Goal: Obtain resource: Obtain resource

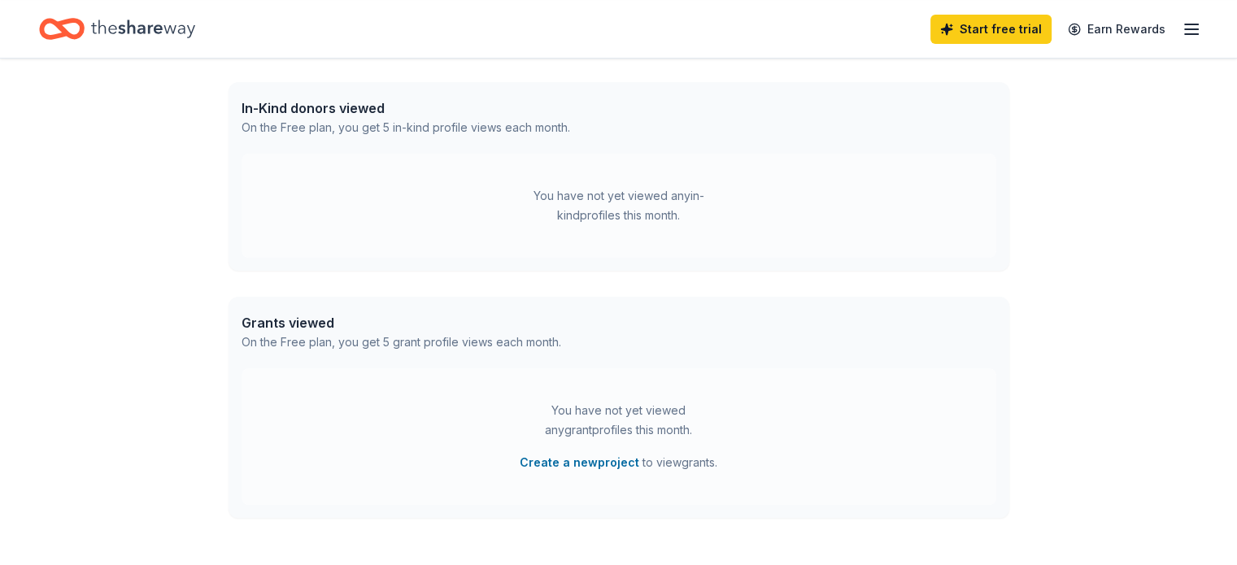
scroll to position [407, 0]
click at [660, 202] on div "You have not yet viewed any in-kind profiles this month." at bounding box center [618, 204] width 203 height 39
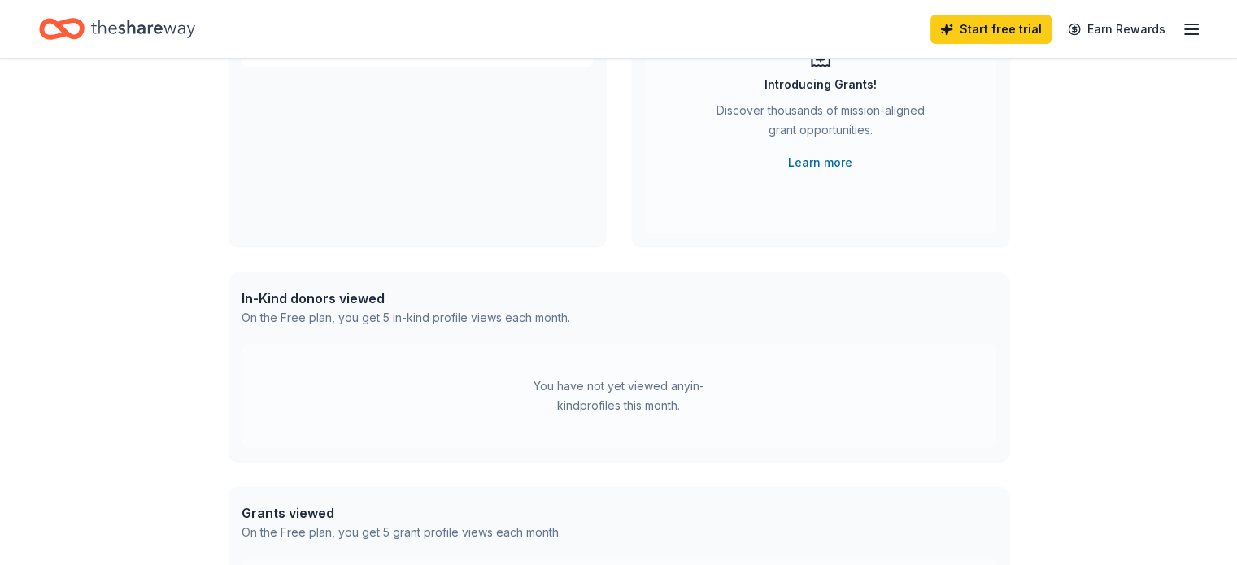
scroll to position [0, 0]
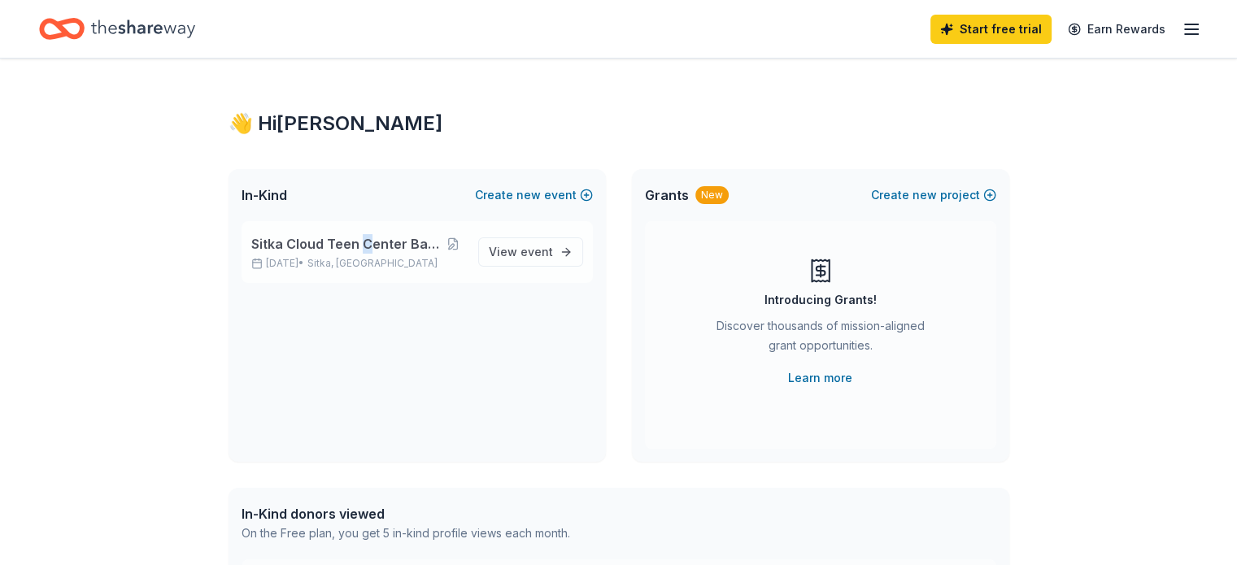
click at [364, 246] on span "Sitka Cloud Teen Center Back to School" at bounding box center [345, 244] width 189 height 20
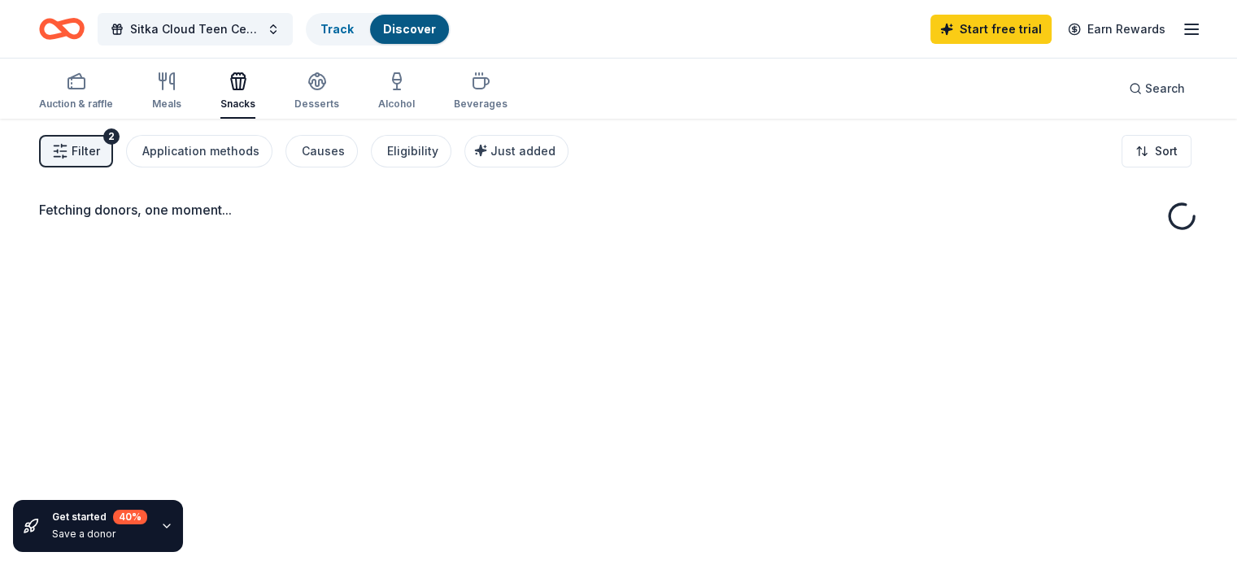
click at [529, 252] on div "Fetching donors, one moment..." at bounding box center [618, 401] width 1237 height 565
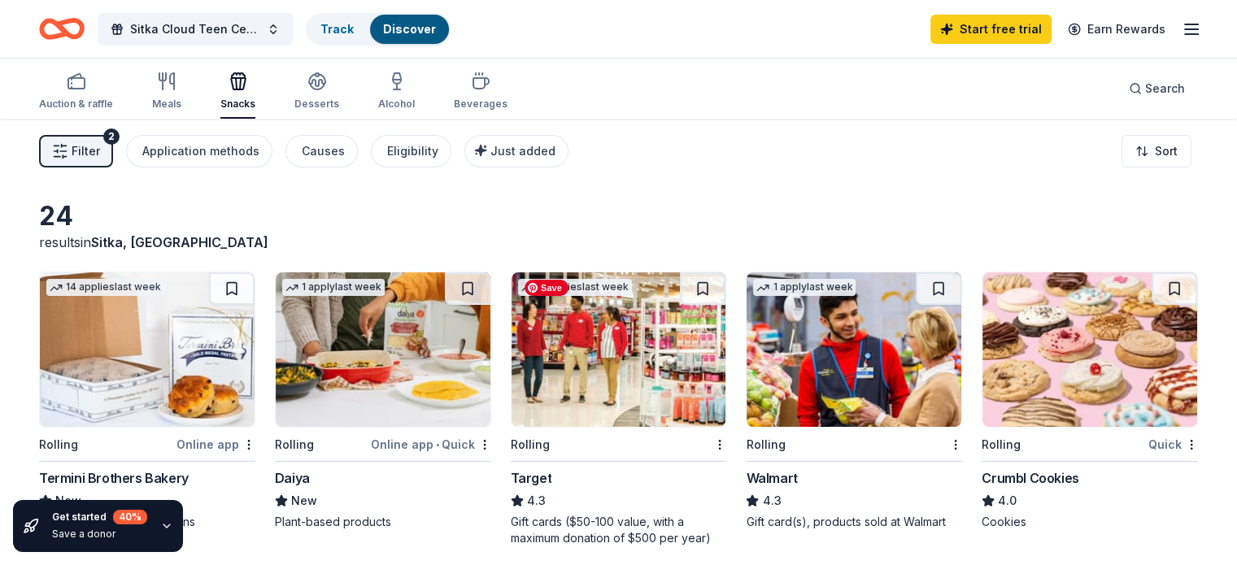
click at [589, 348] on img at bounding box center [619, 349] width 215 height 155
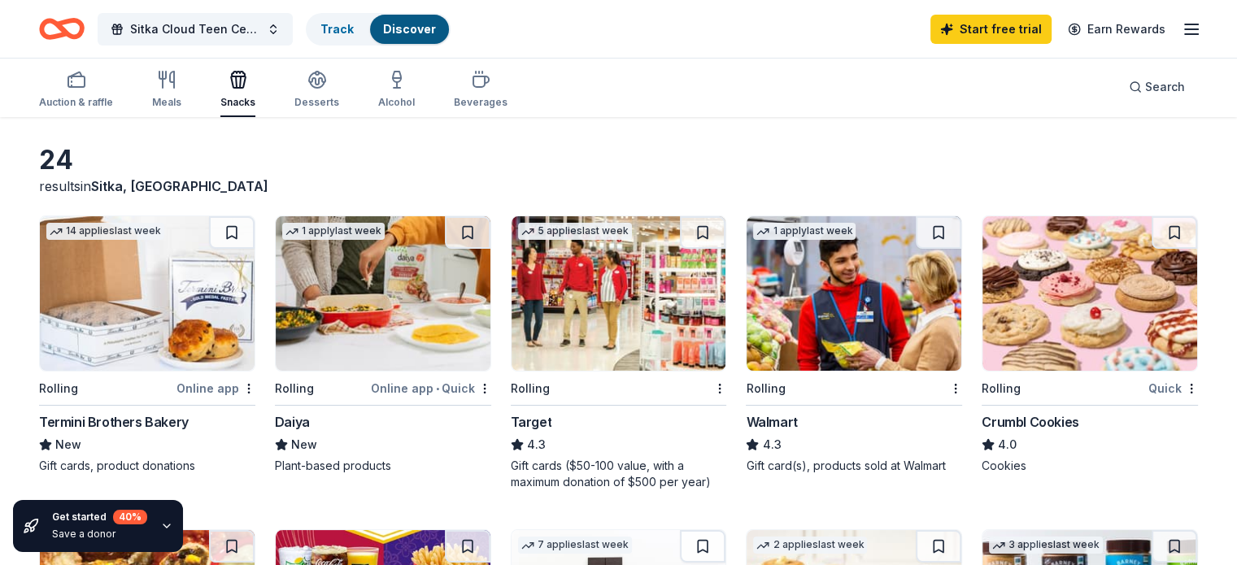
scroll to position [81, 0]
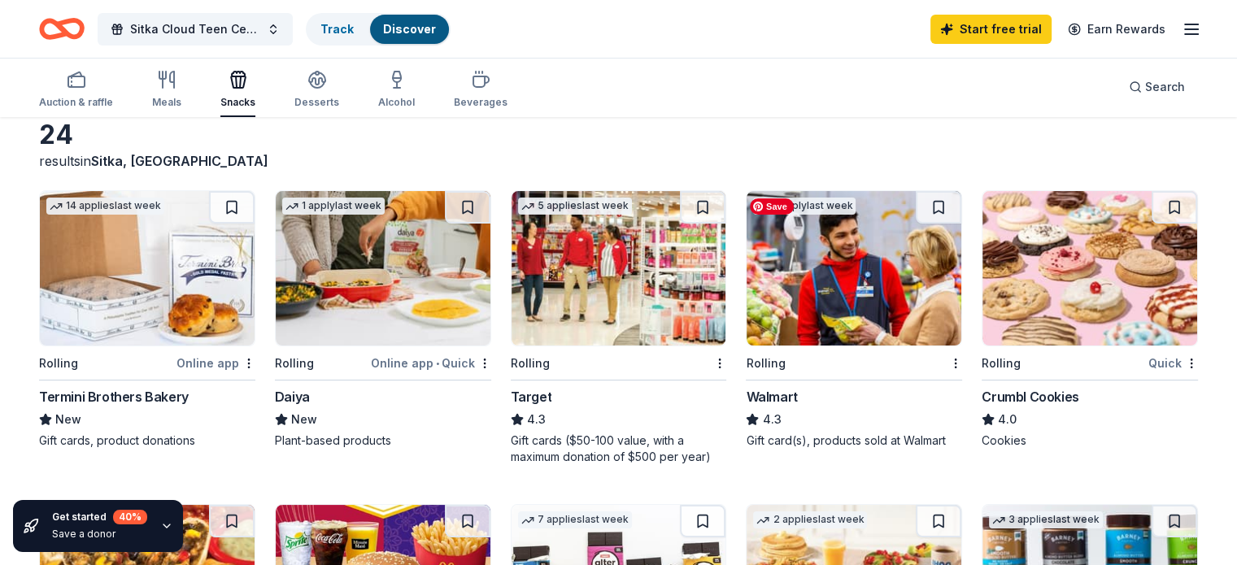
click at [855, 290] on img at bounding box center [854, 268] width 215 height 155
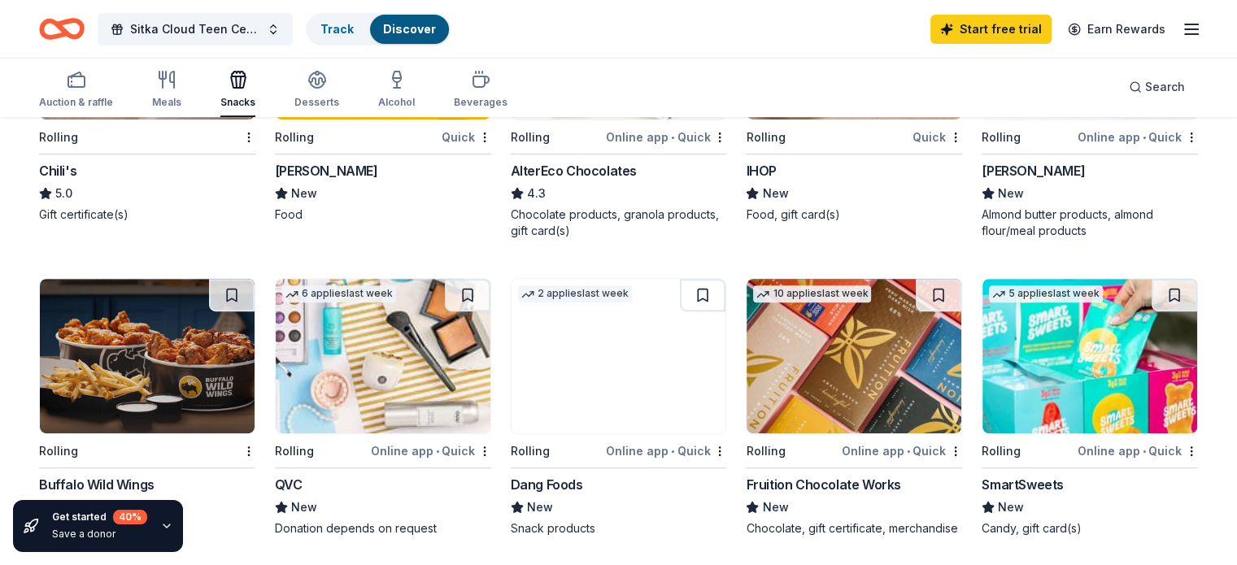
scroll to position [651, 0]
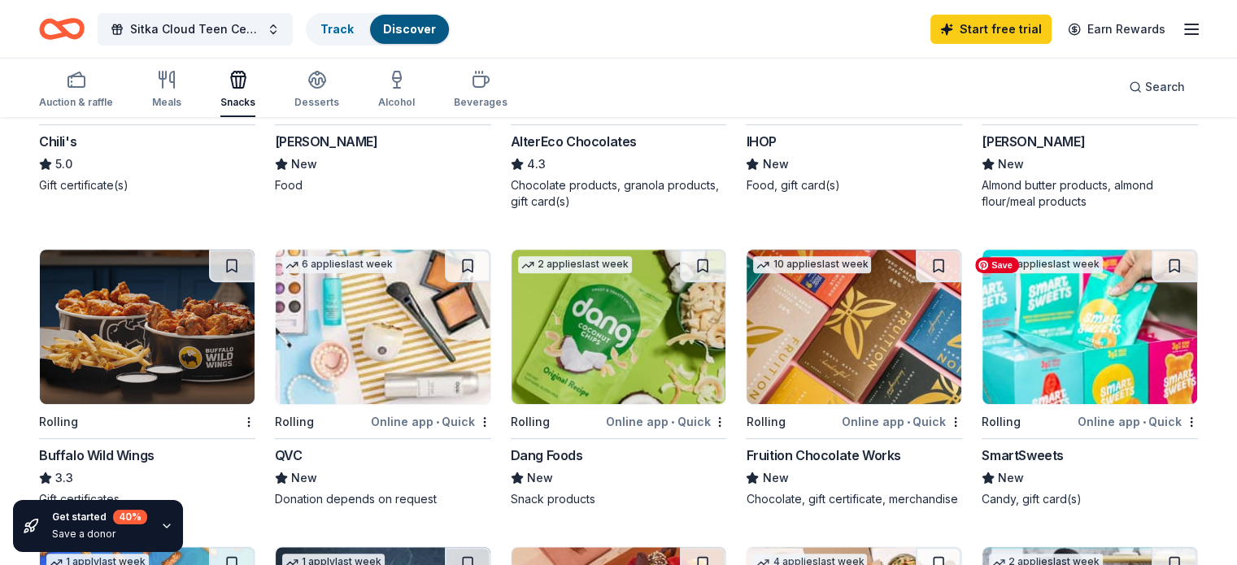
click at [1047, 319] on img at bounding box center [1089, 327] width 215 height 155
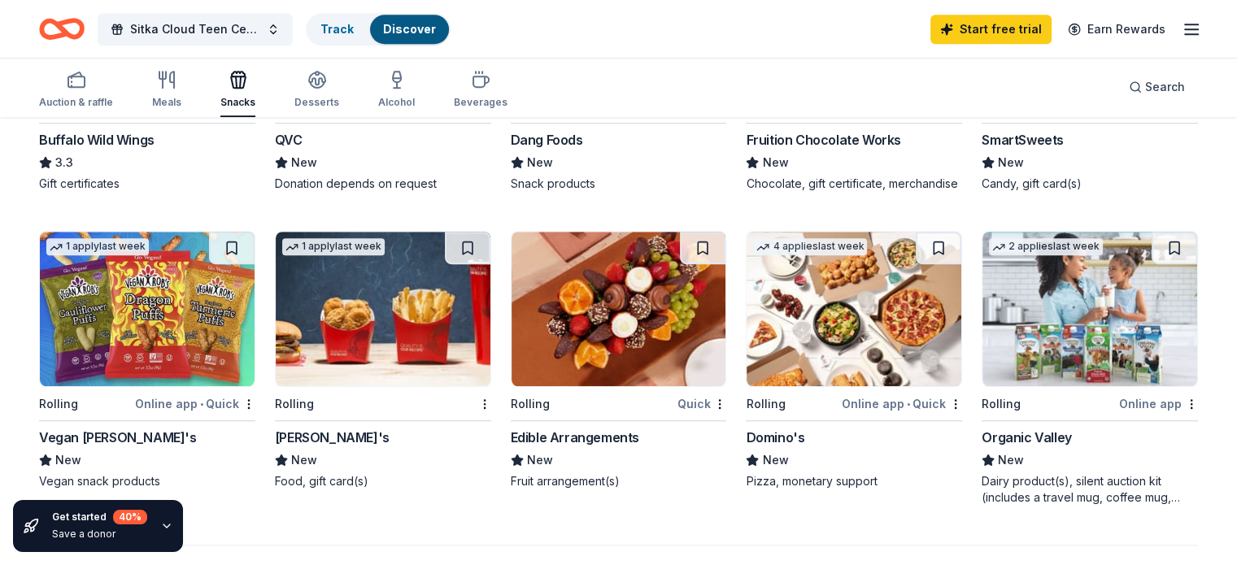
scroll to position [962, 0]
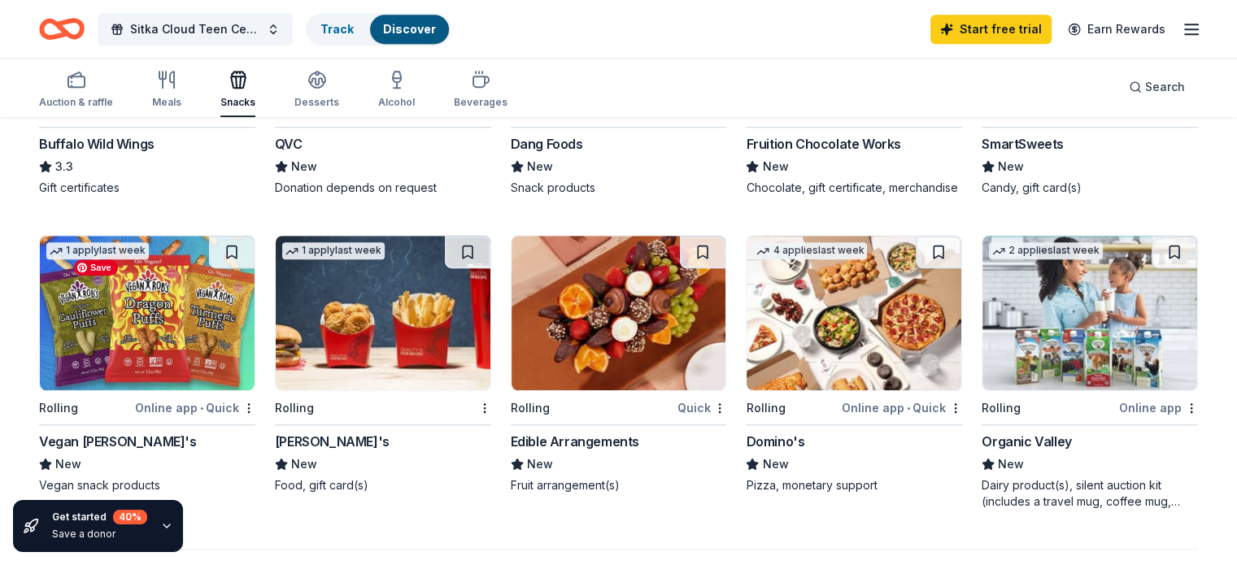
click at [189, 329] on img at bounding box center [147, 313] width 215 height 155
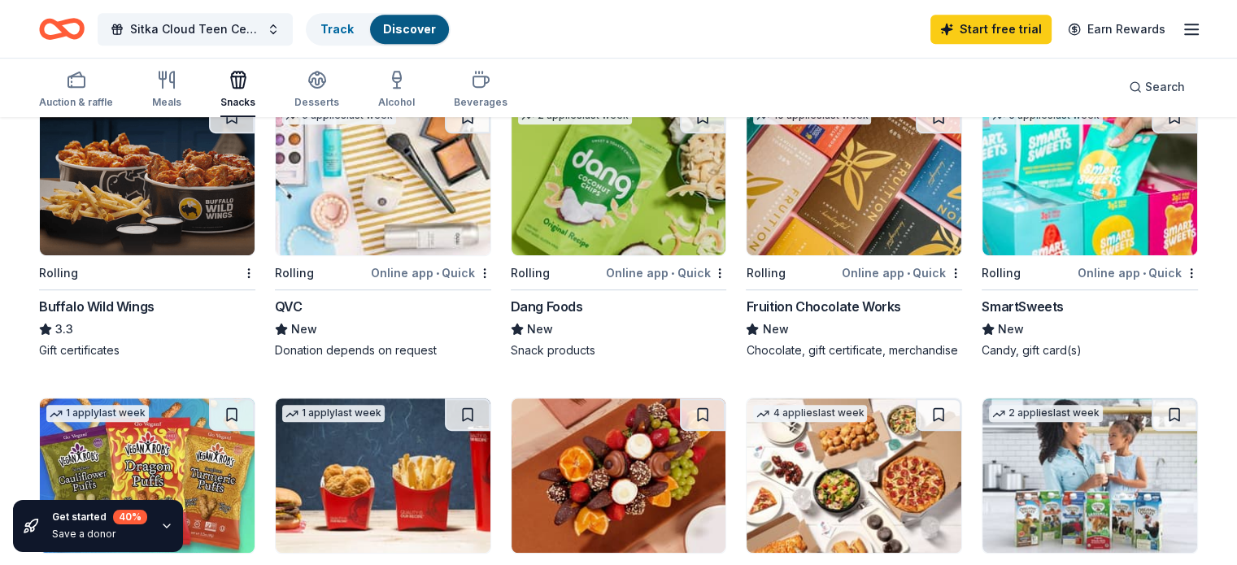
scroll to position [718, 0]
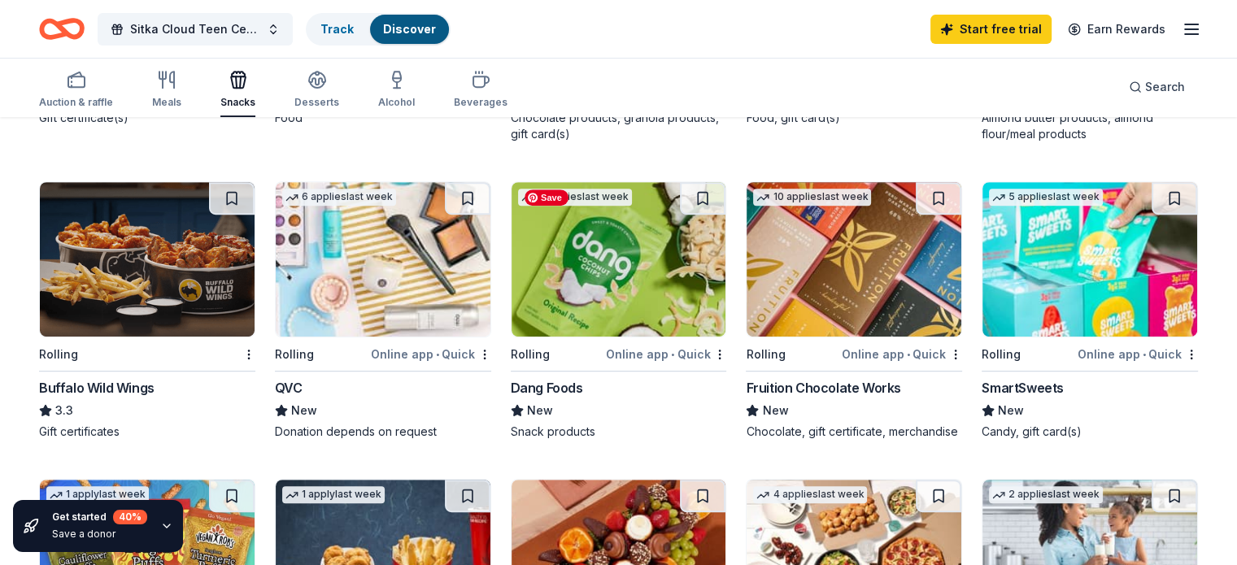
click at [612, 264] on img at bounding box center [619, 259] width 215 height 155
click at [390, 272] on img at bounding box center [383, 259] width 215 height 155
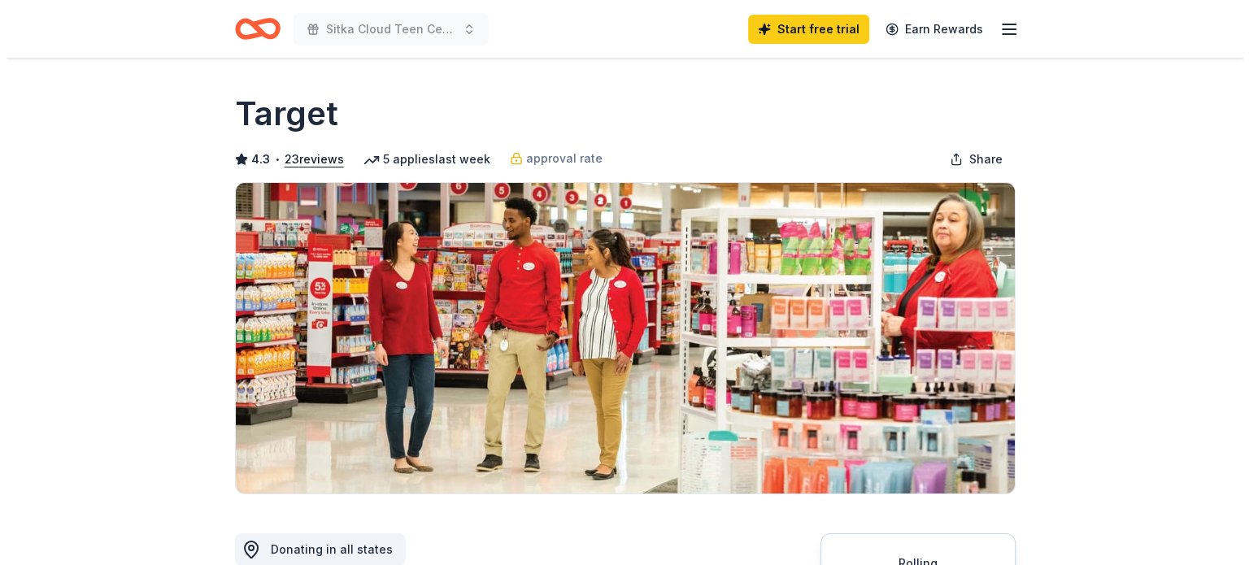
scroll to position [325, 0]
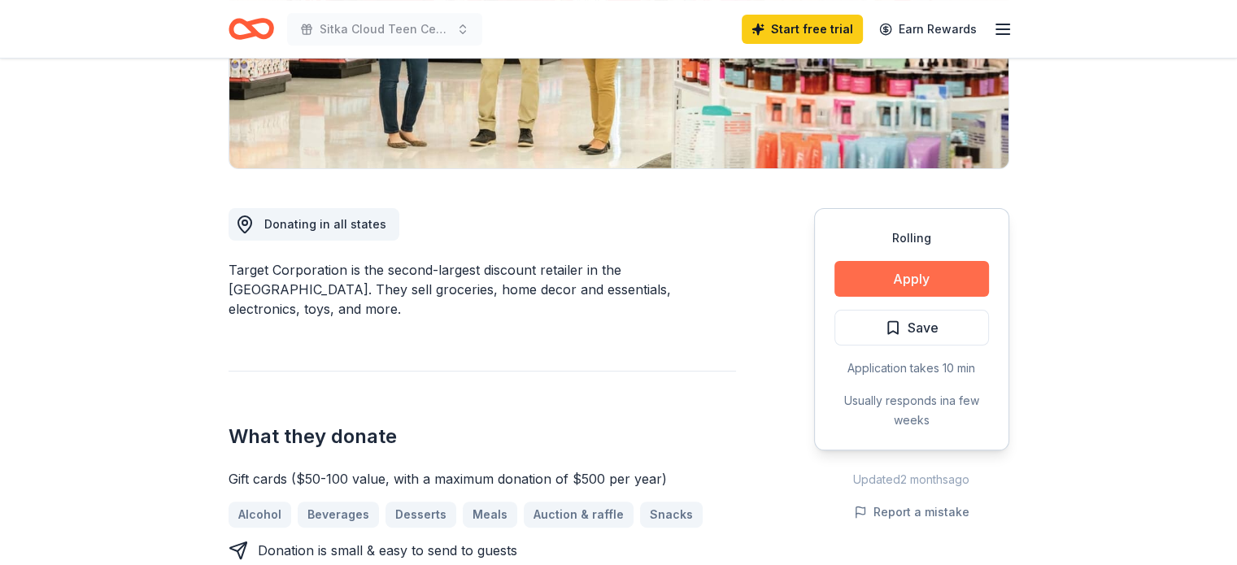
click at [888, 272] on button "Apply" at bounding box center [911, 279] width 155 height 36
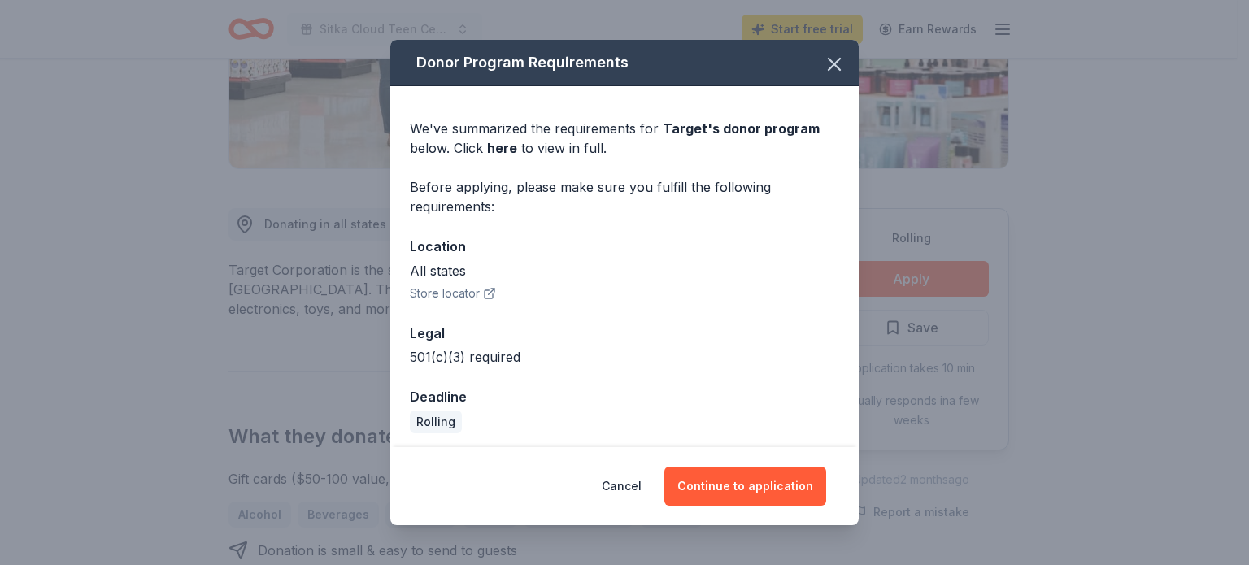
scroll to position [5, 0]
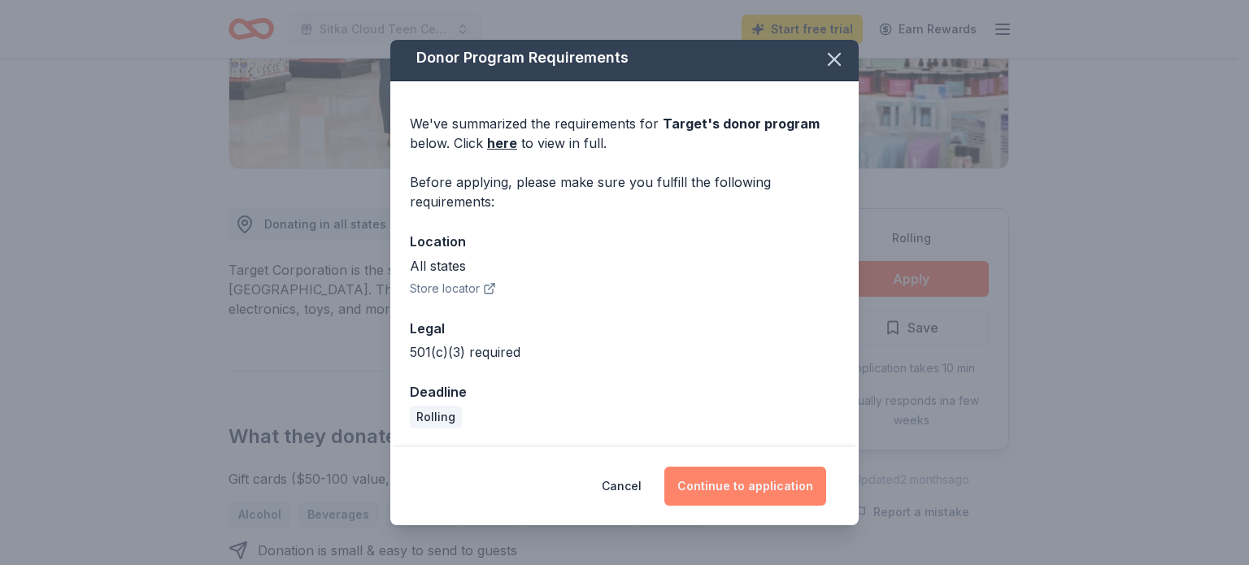
click at [729, 487] on button "Continue to application" at bounding box center [745, 486] width 162 height 39
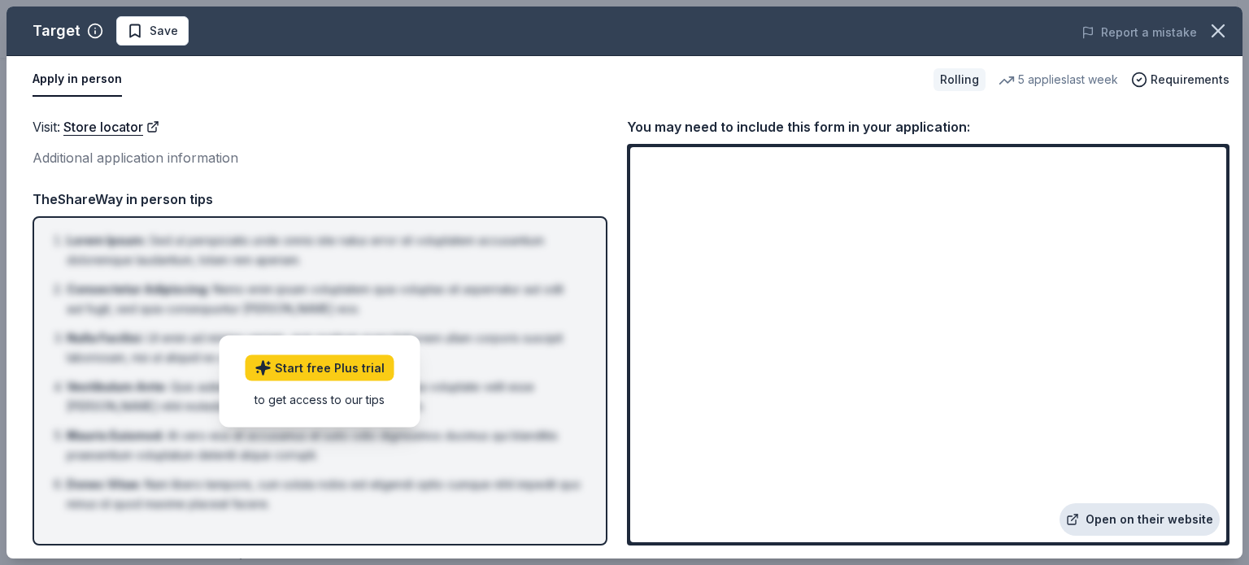
click at [1113, 516] on link "Open on their website" at bounding box center [1140, 519] width 160 height 33
click at [319, 366] on link "Start free Plus trial" at bounding box center [320, 368] width 149 height 26
click at [333, 369] on link "Start free Plus trial" at bounding box center [320, 368] width 149 height 26
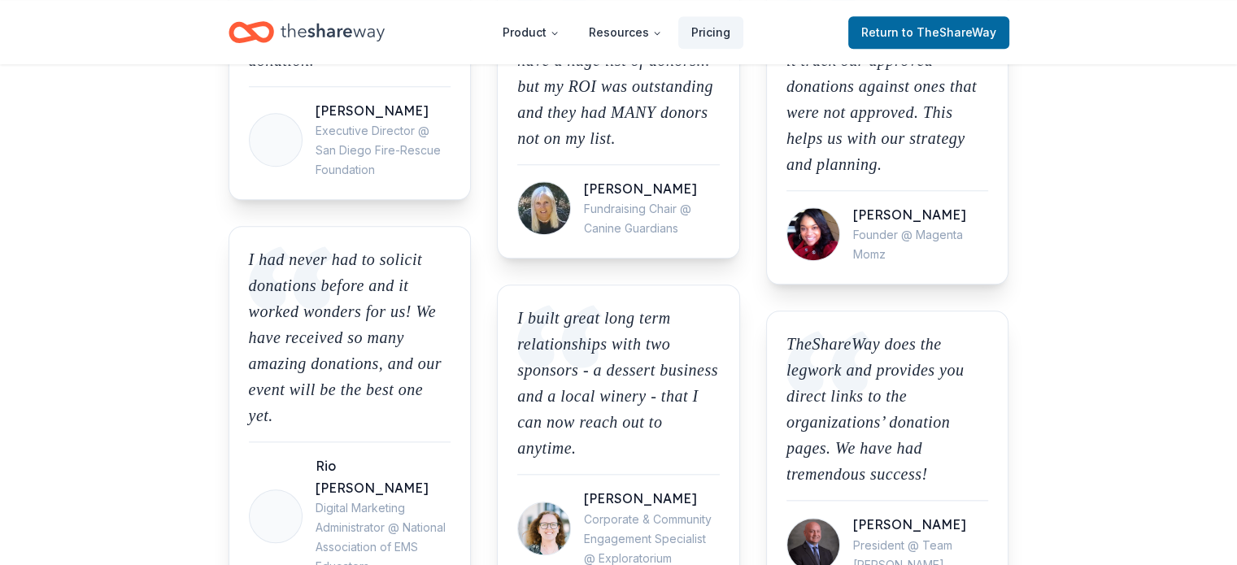
scroll to position [1627, 0]
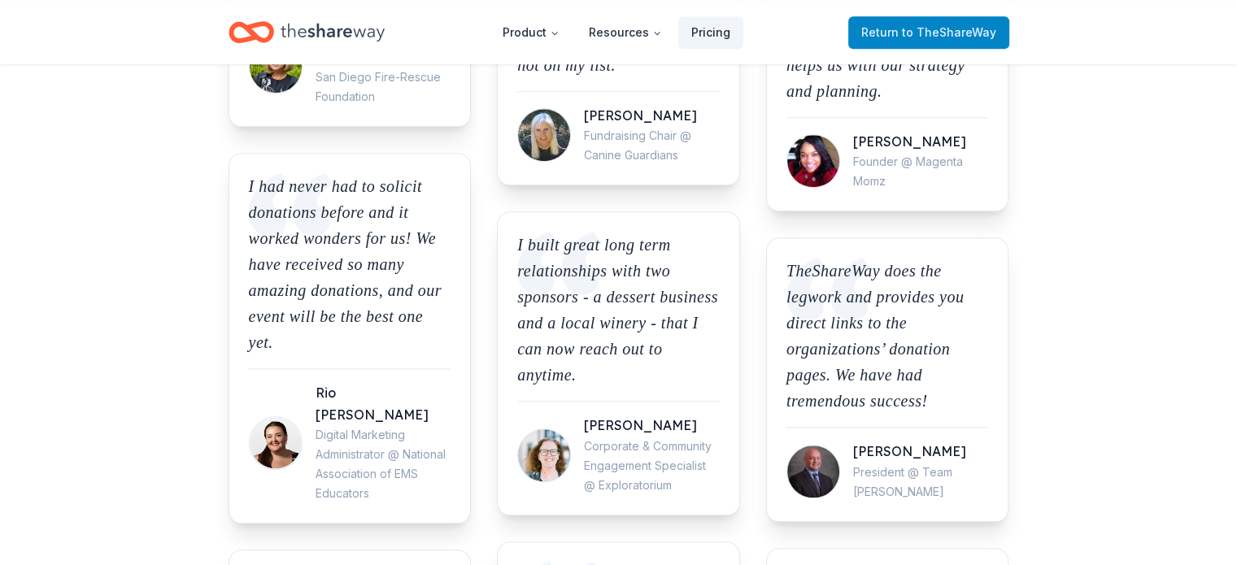
click at [900, 28] on span "Return to TheShareWay" at bounding box center [928, 33] width 135 height 20
click at [921, 28] on span "to TheShareWay" at bounding box center [949, 32] width 94 height 14
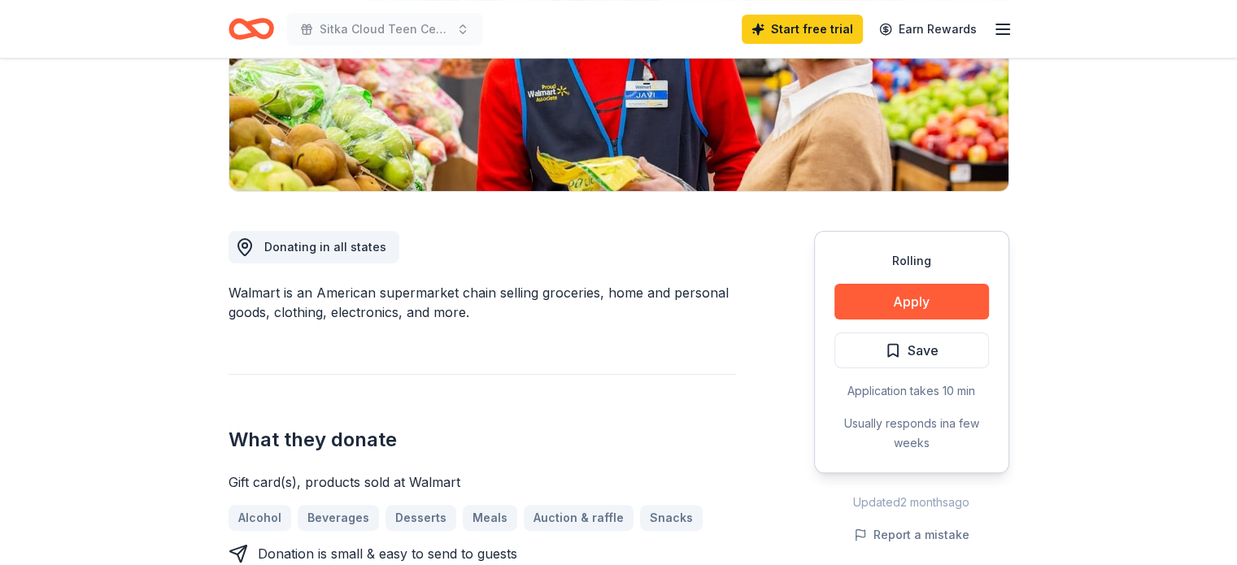
scroll to position [407, 0]
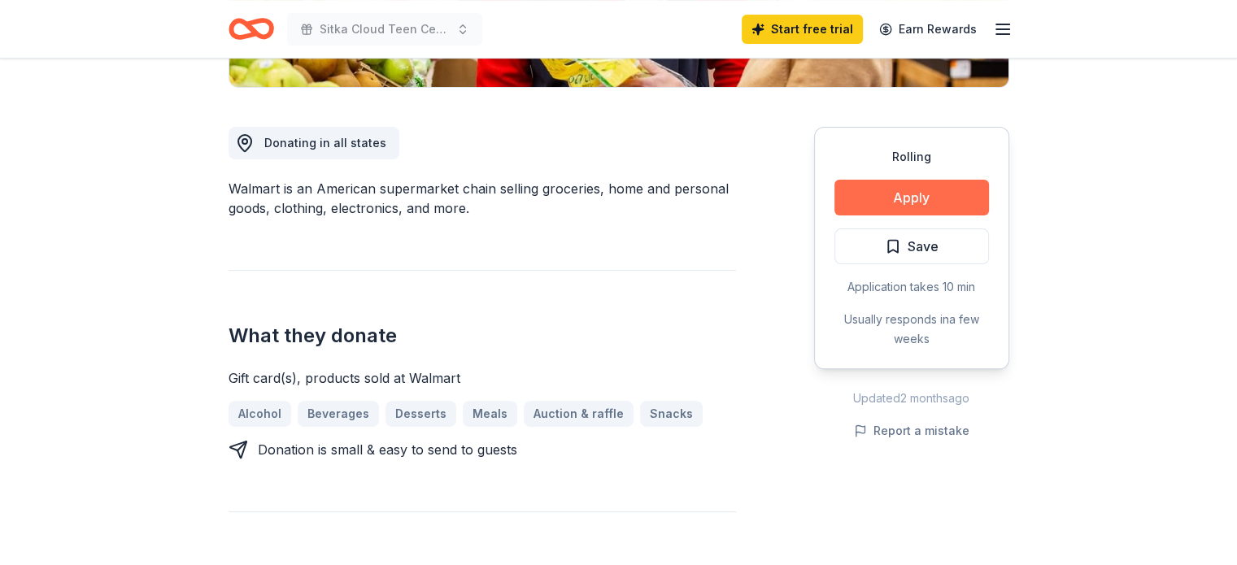
click at [882, 190] on button "Apply" at bounding box center [911, 198] width 155 height 36
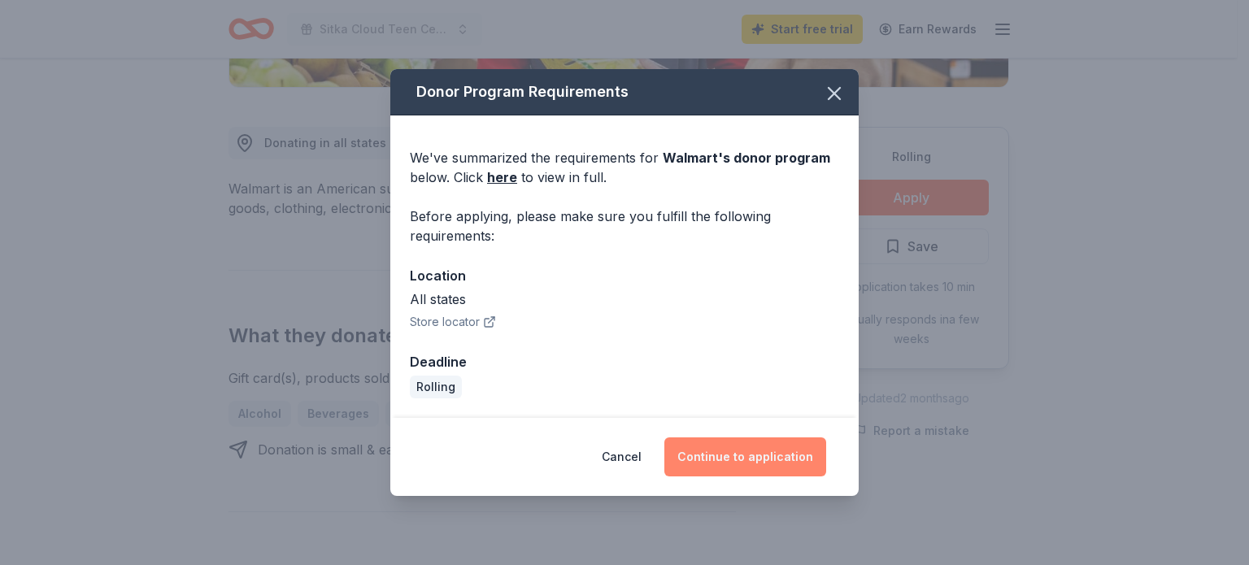
click at [743, 454] on button "Continue to application" at bounding box center [745, 457] width 162 height 39
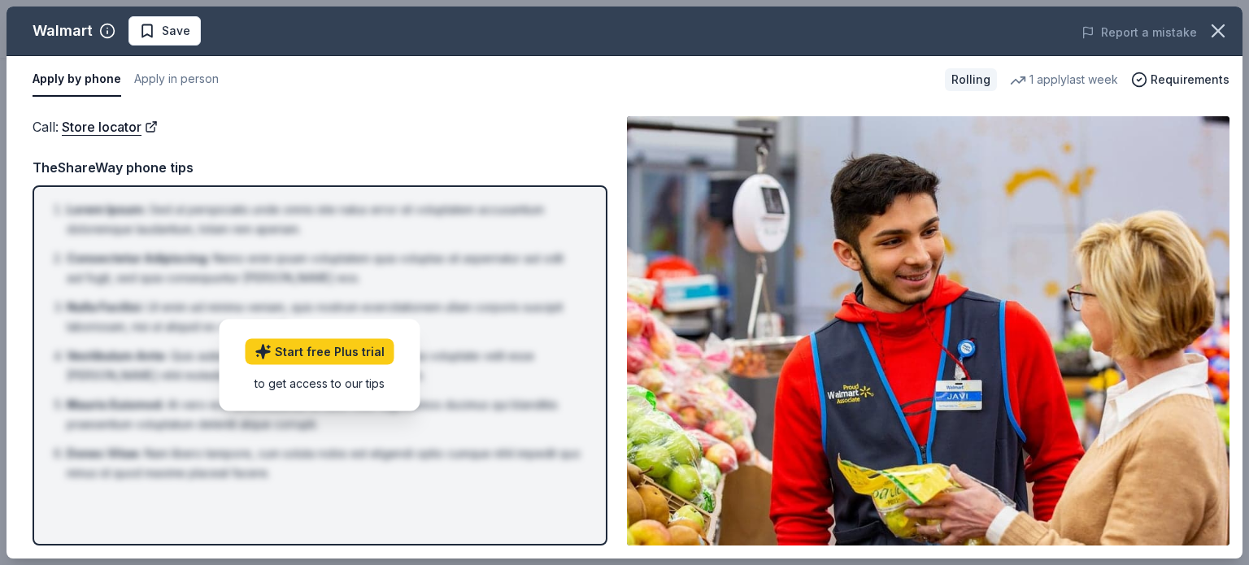
click at [107, 77] on button "Apply by phone" at bounding box center [77, 80] width 89 height 34
click at [1172, 78] on span "Requirements" at bounding box center [1190, 80] width 79 height 20
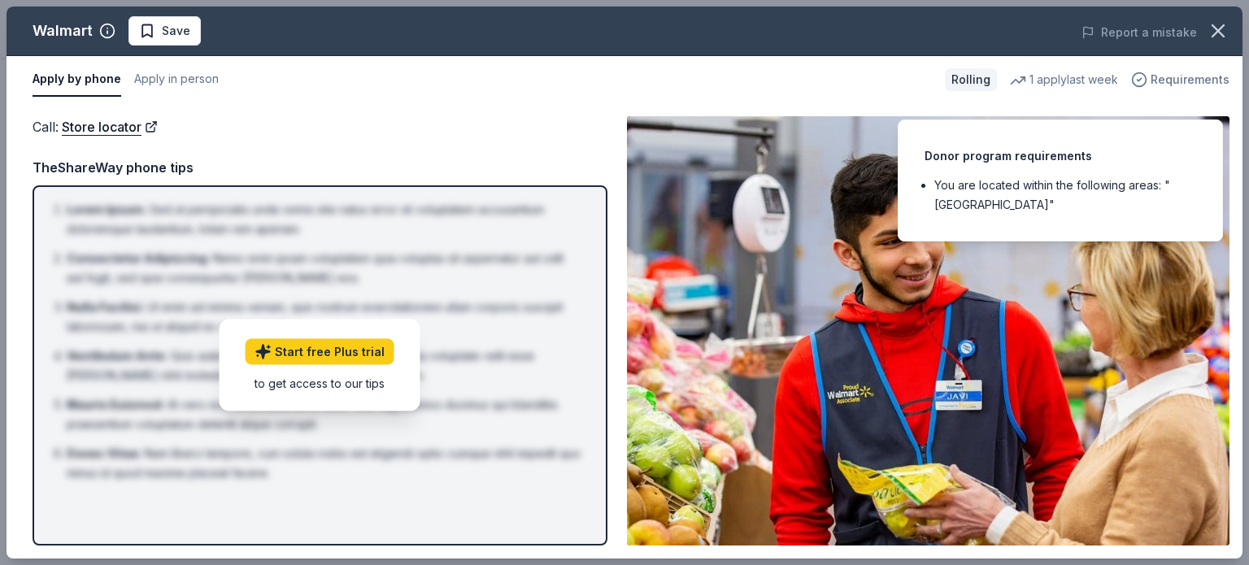
click at [1172, 78] on span "Requirements" at bounding box center [1190, 80] width 79 height 20
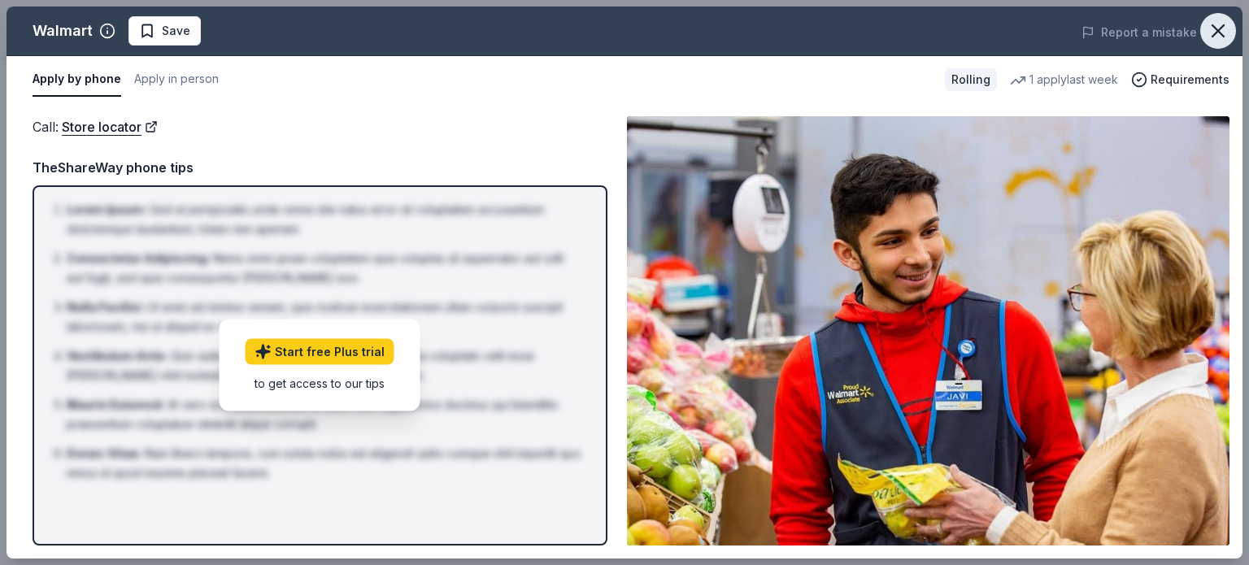
click at [1220, 25] on icon "button" at bounding box center [1218, 31] width 23 height 23
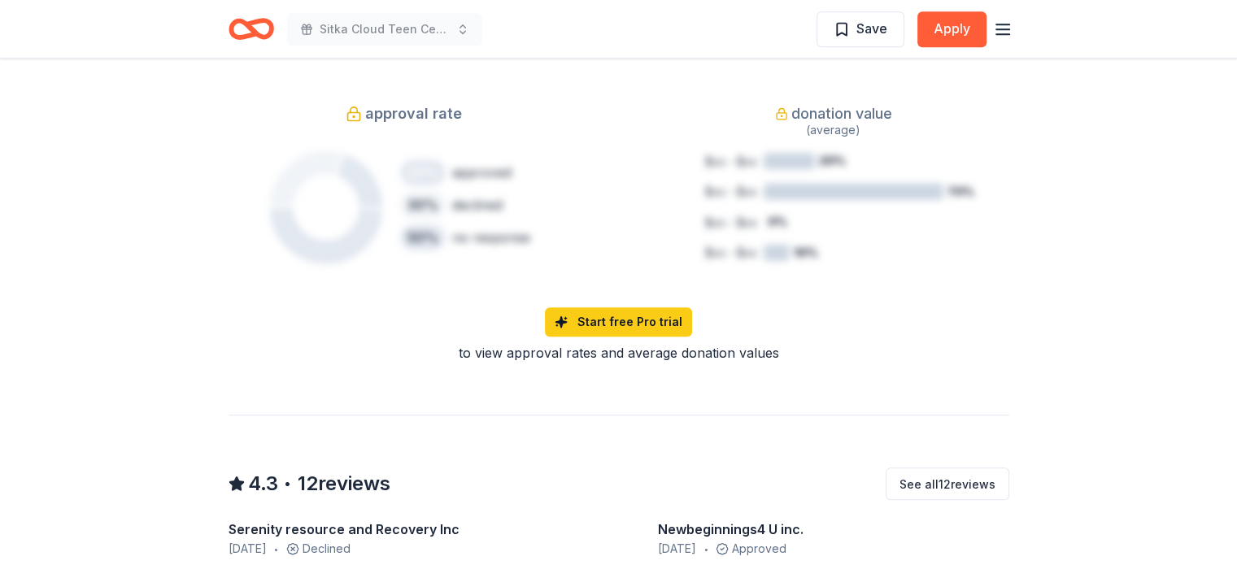
scroll to position [1057, 0]
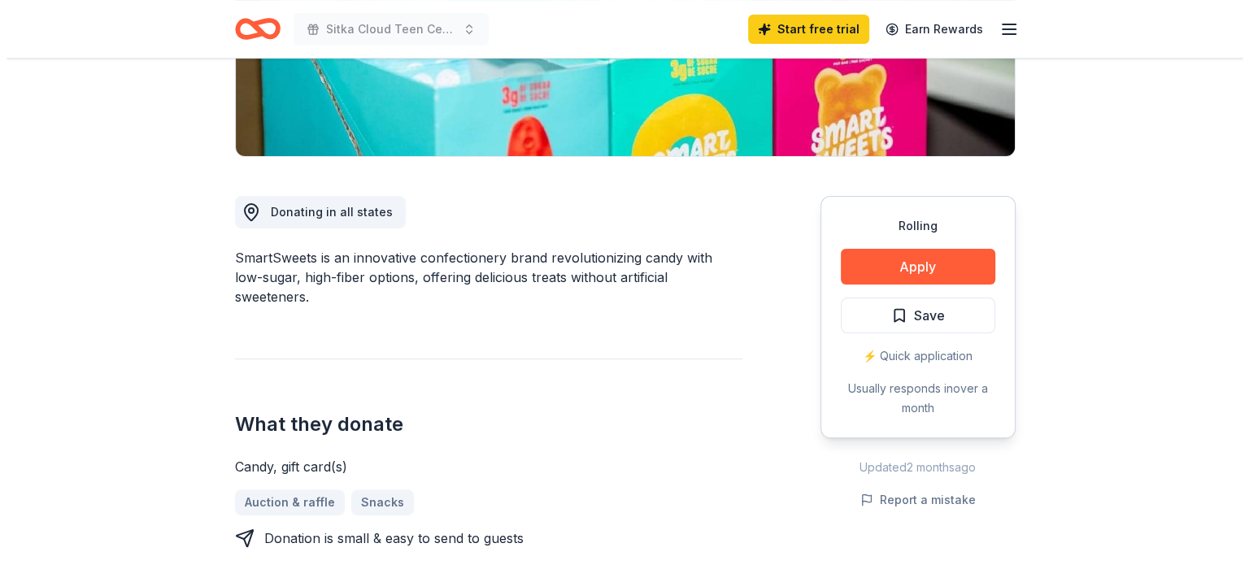
scroll to position [407, 0]
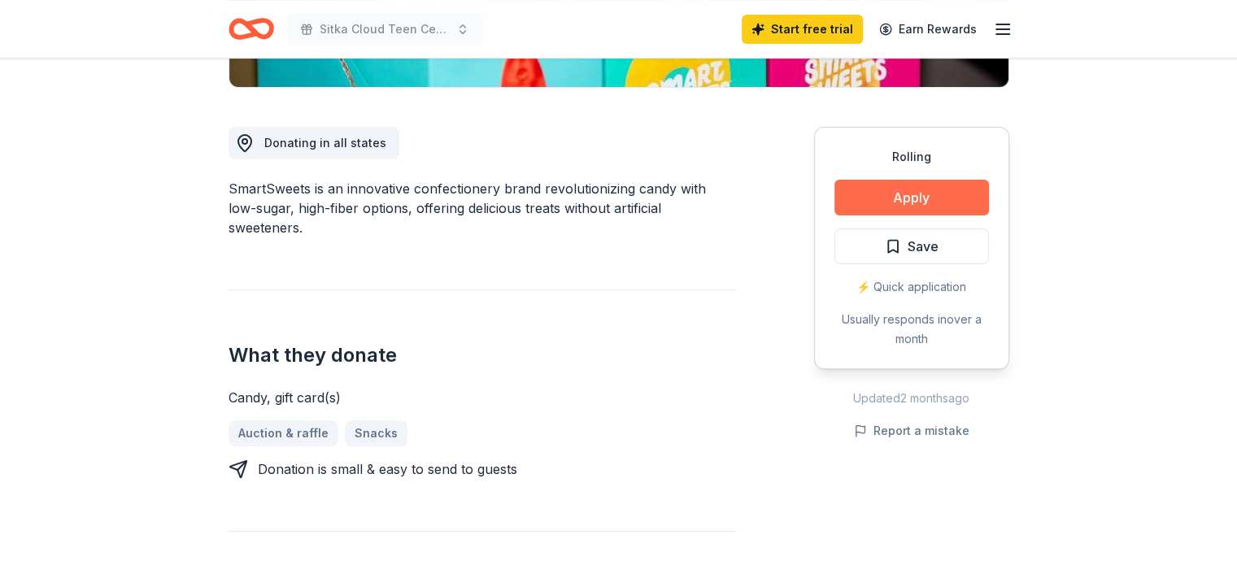
click at [895, 201] on button "Apply" at bounding box center [911, 198] width 155 height 36
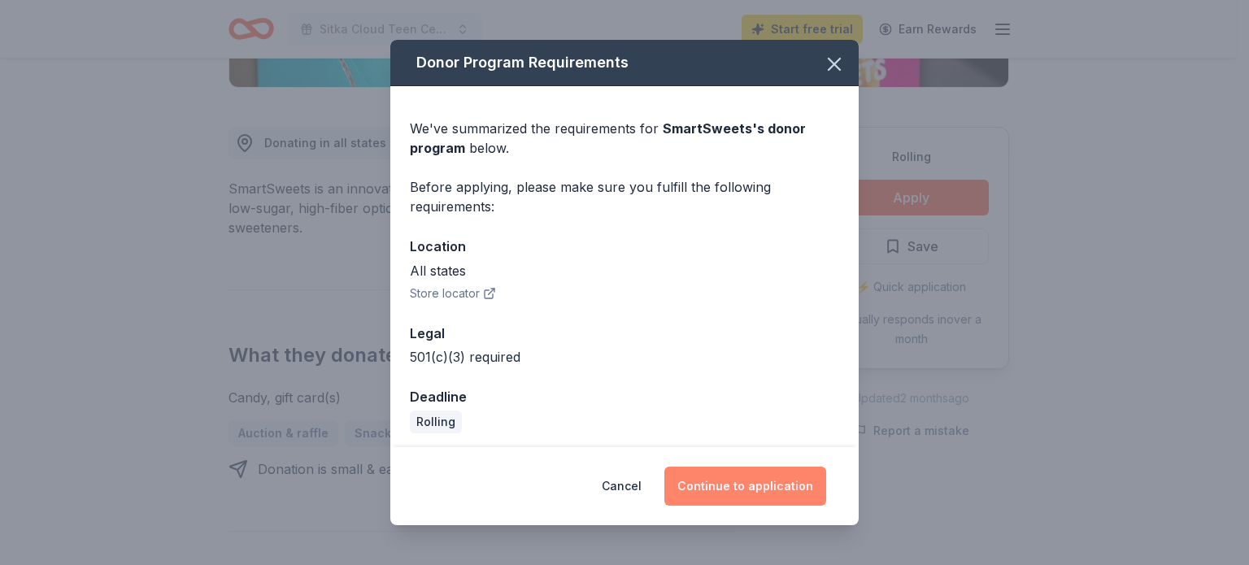
click at [750, 491] on button "Continue to application" at bounding box center [745, 486] width 162 height 39
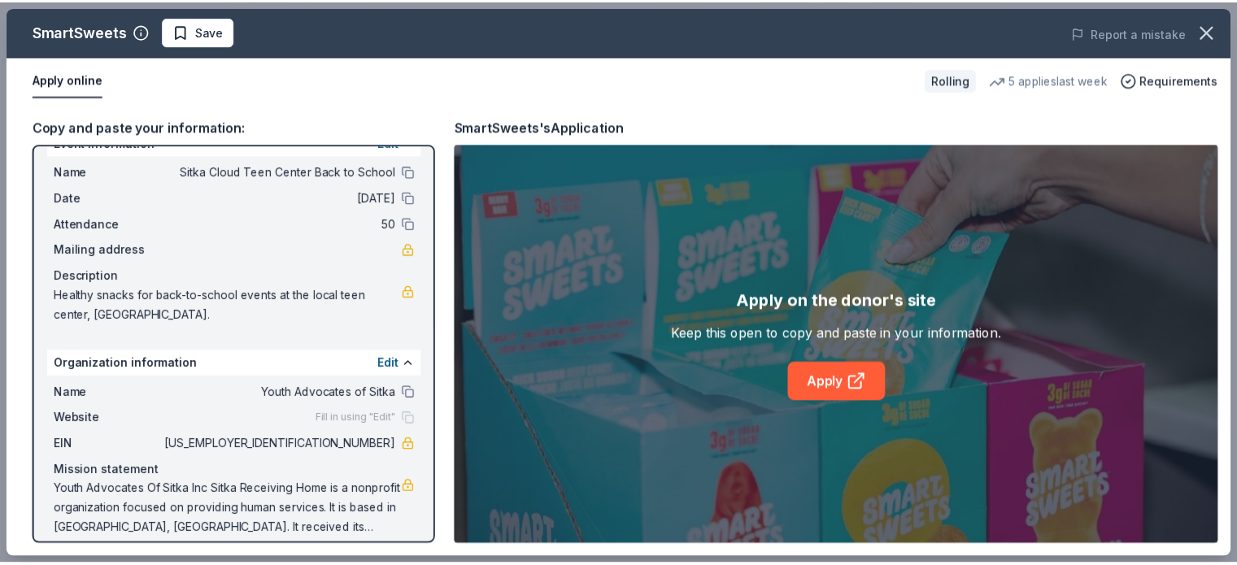
scroll to position [42, 0]
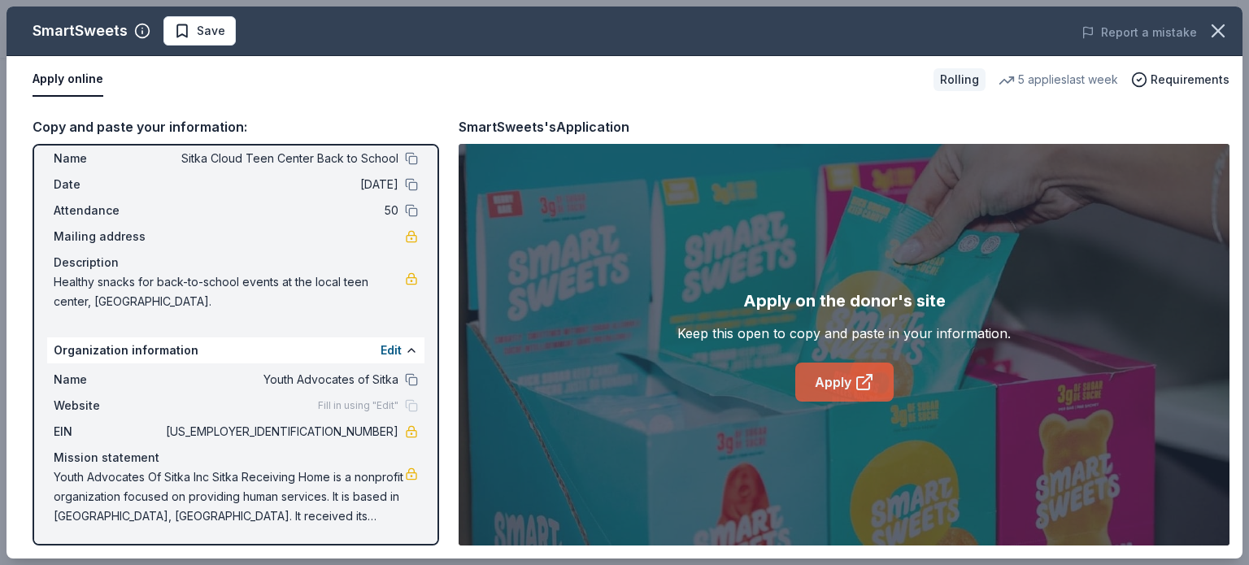
click at [839, 380] on link "Apply" at bounding box center [844, 382] width 98 height 39
click at [1213, 26] on icon "button" at bounding box center [1218, 30] width 11 height 11
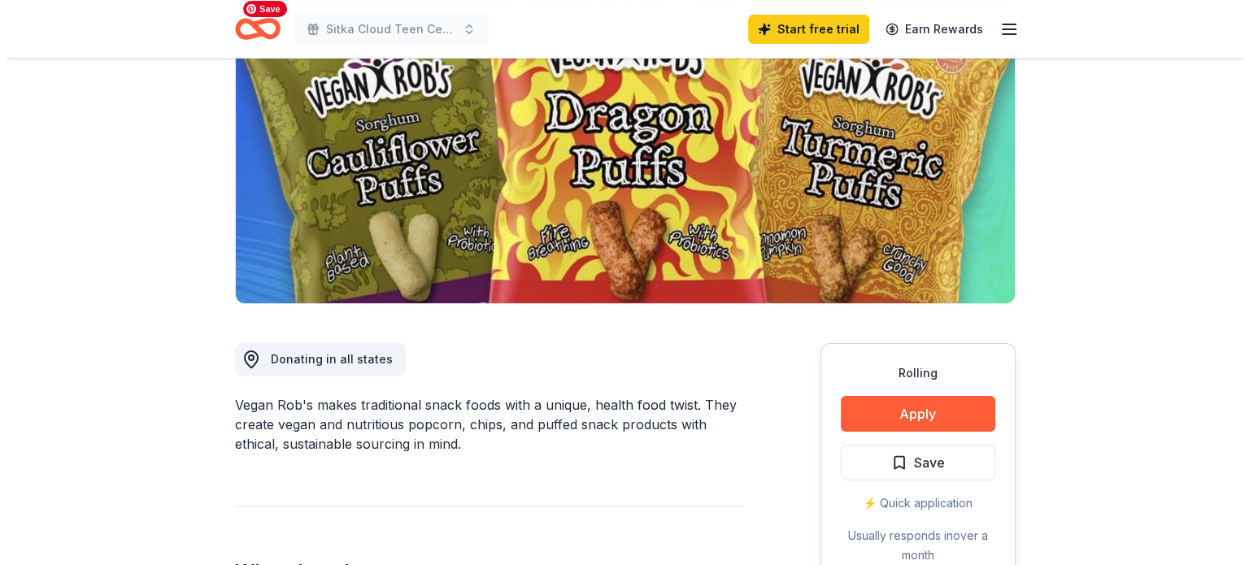
scroll to position [325, 0]
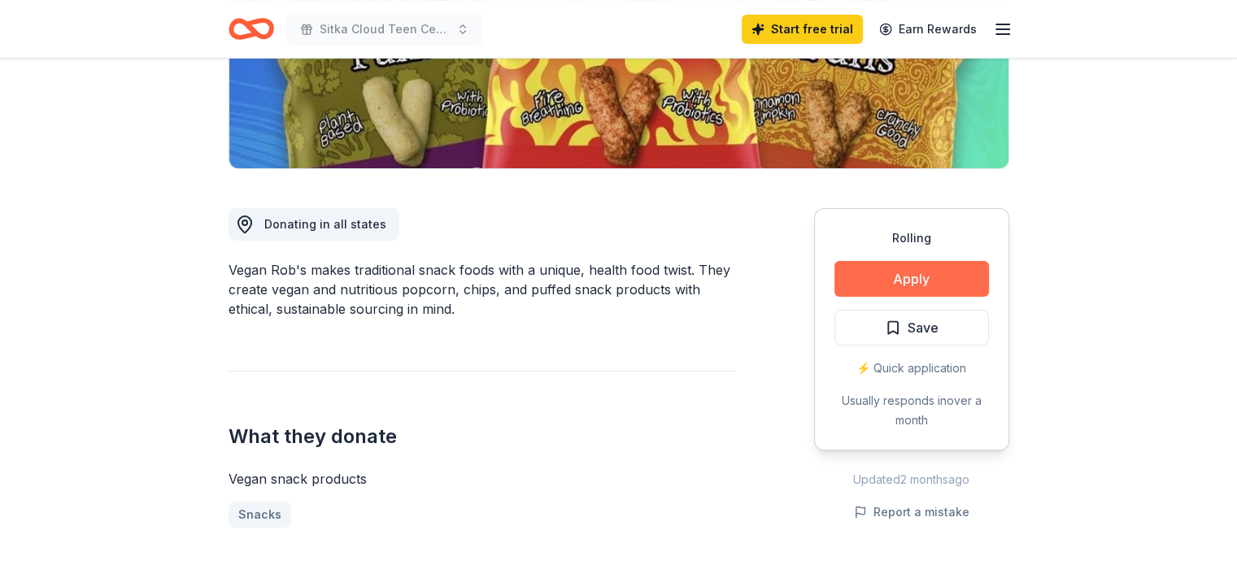
click at [925, 272] on button "Apply" at bounding box center [911, 279] width 155 height 36
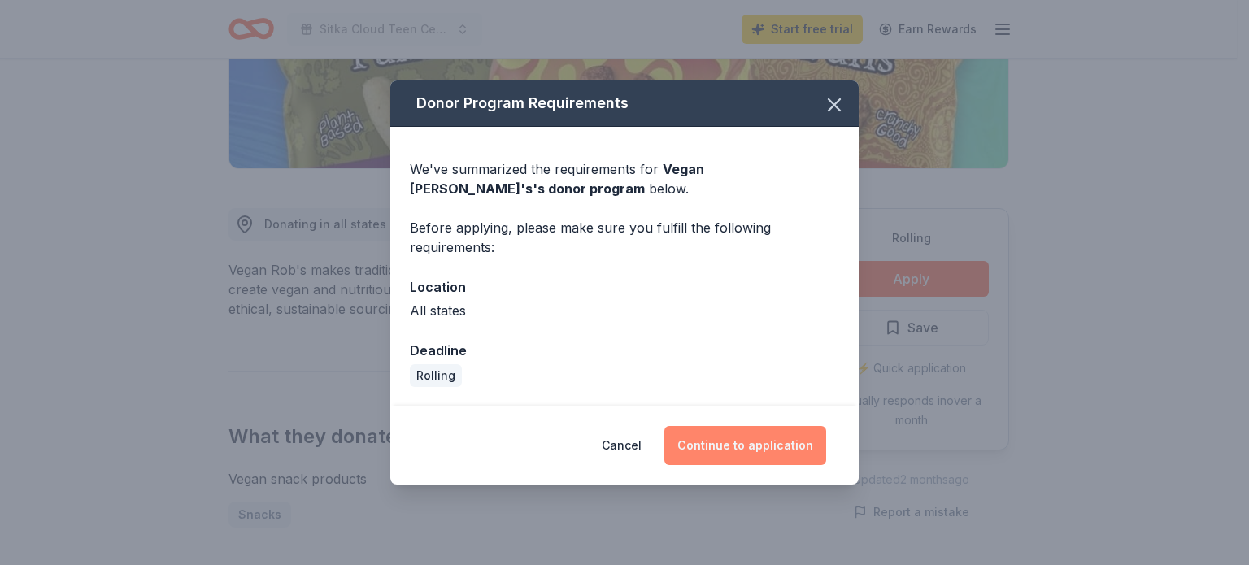
click at [696, 445] on button "Continue to application" at bounding box center [745, 445] width 162 height 39
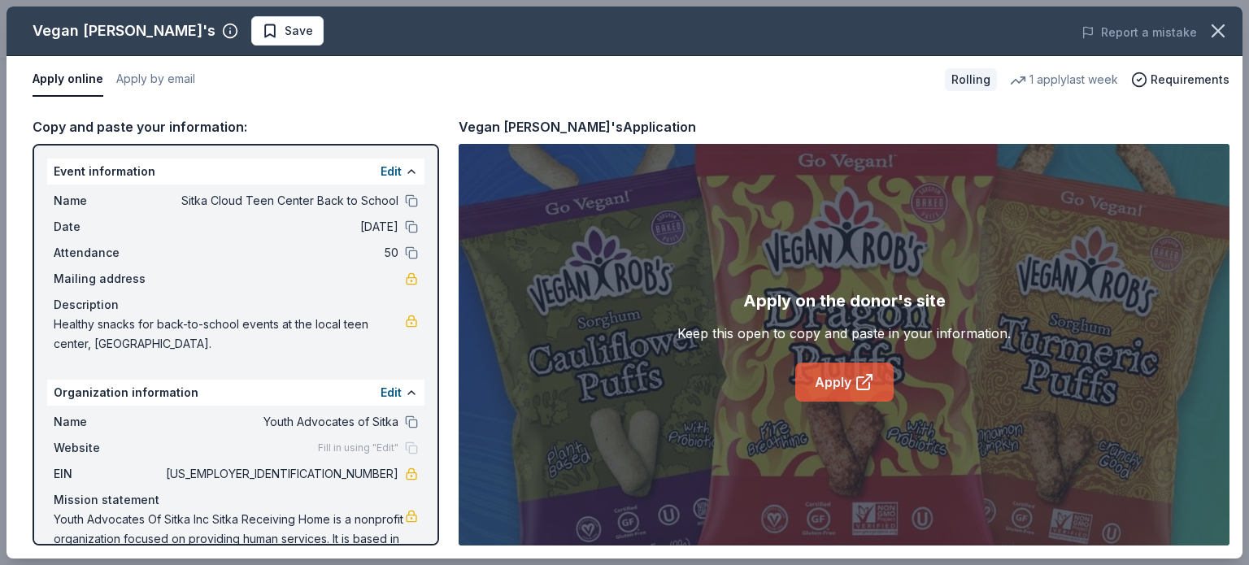
click at [855, 383] on icon at bounding box center [865, 382] width 20 height 20
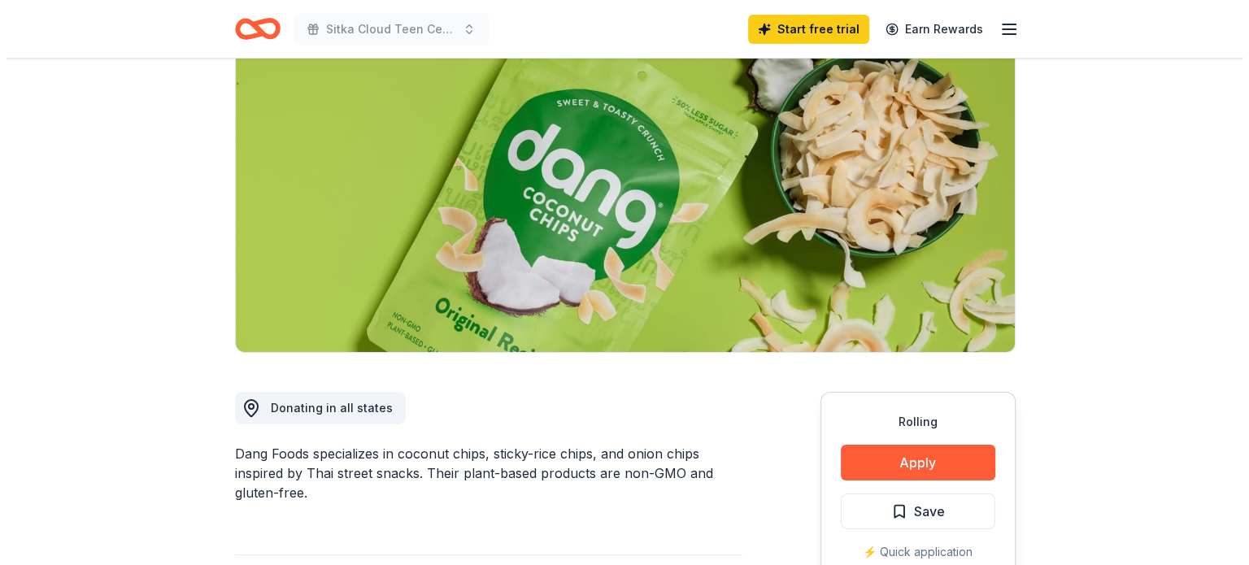
scroll to position [244, 0]
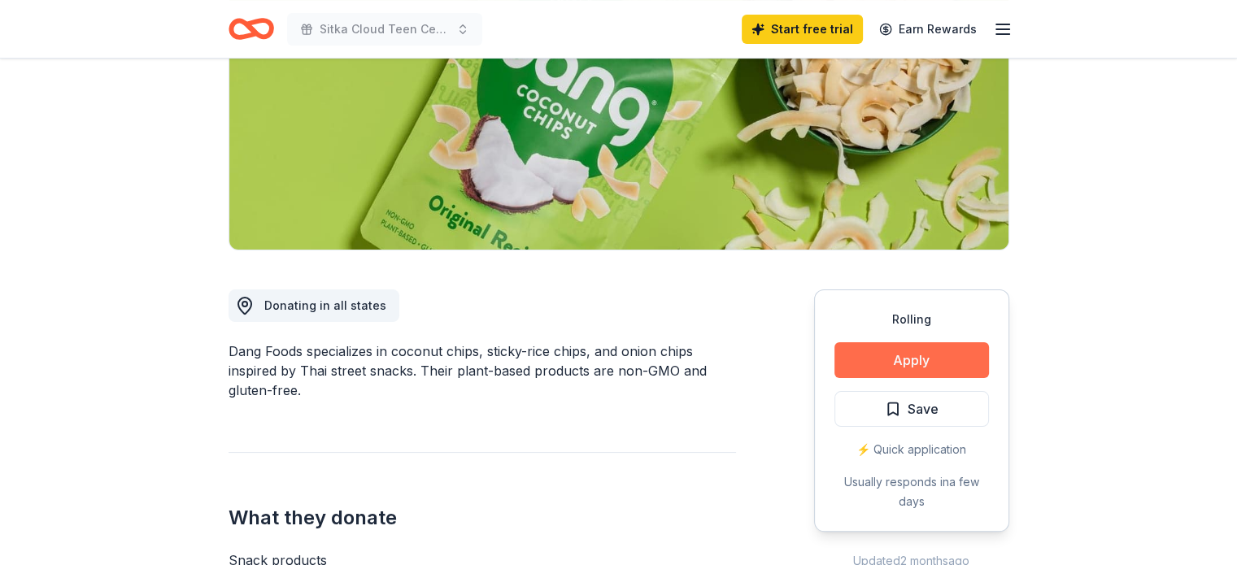
click at [911, 364] on button "Apply" at bounding box center [911, 360] width 155 height 36
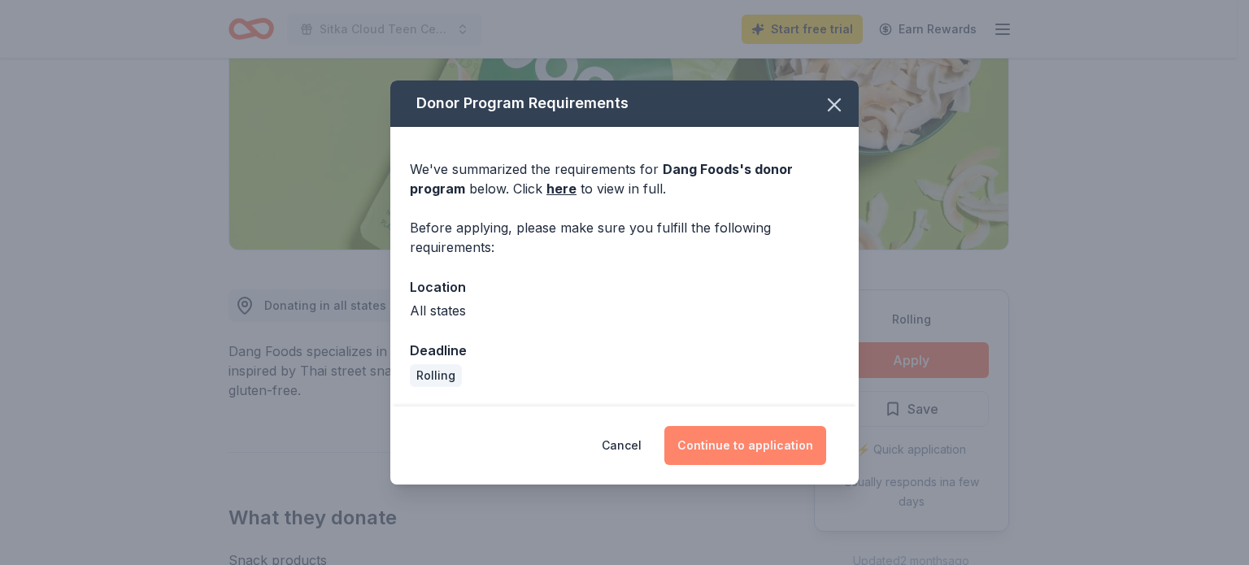
click at [790, 445] on button "Continue to application" at bounding box center [745, 445] width 162 height 39
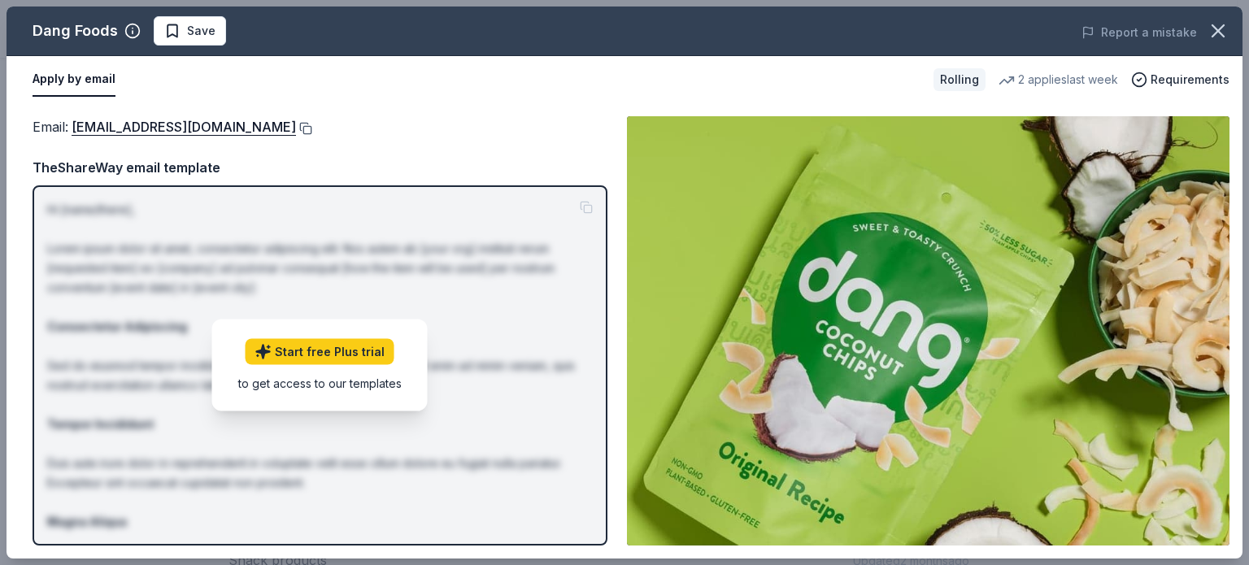
click at [296, 128] on button at bounding box center [304, 128] width 16 height 13
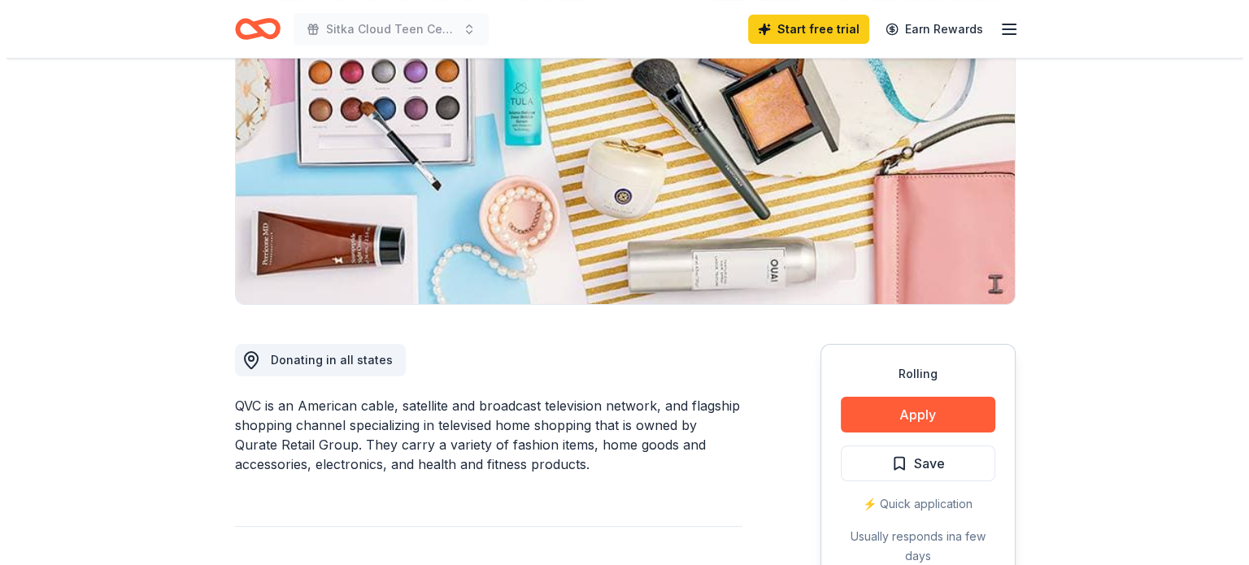
scroll to position [244, 0]
